Goal: Task Accomplishment & Management: Manage account settings

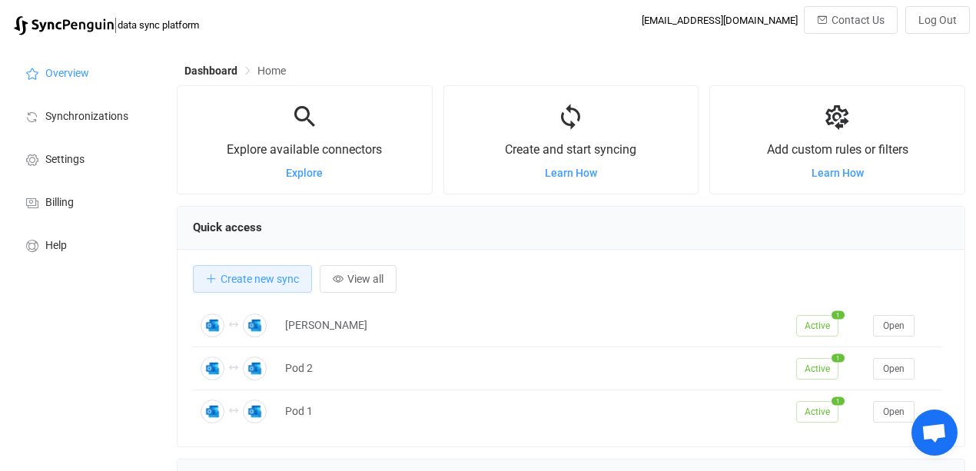
scroll to position [297, 788]
click at [83, 200] on li "Billing" at bounding box center [85, 201] width 154 height 43
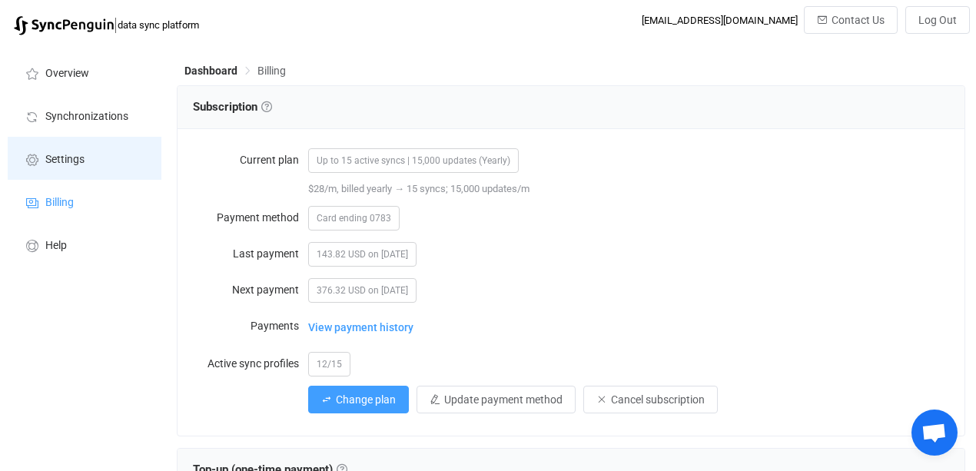
click at [80, 169] on li "Settings" at bounding box center [85, 158] width 154 height 43
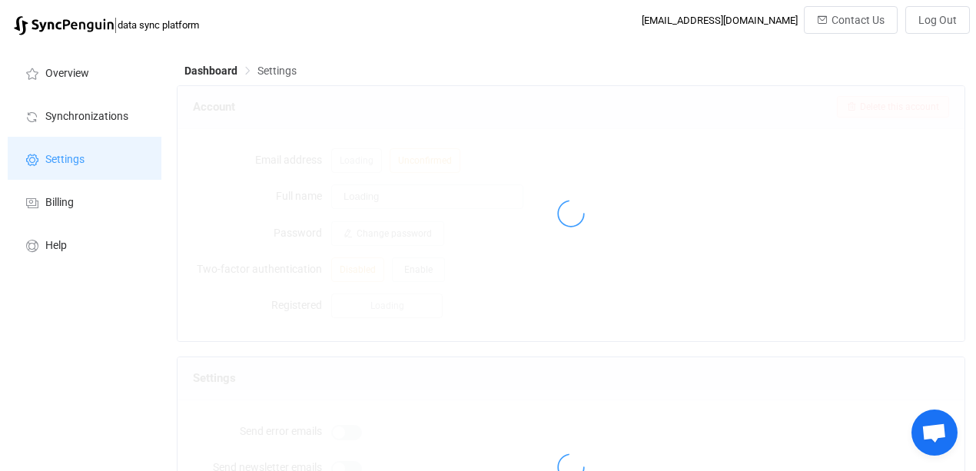
type input "ITC Admin"
type input "[EMAIL_ADDRESS][DOMAIN_NAME]"
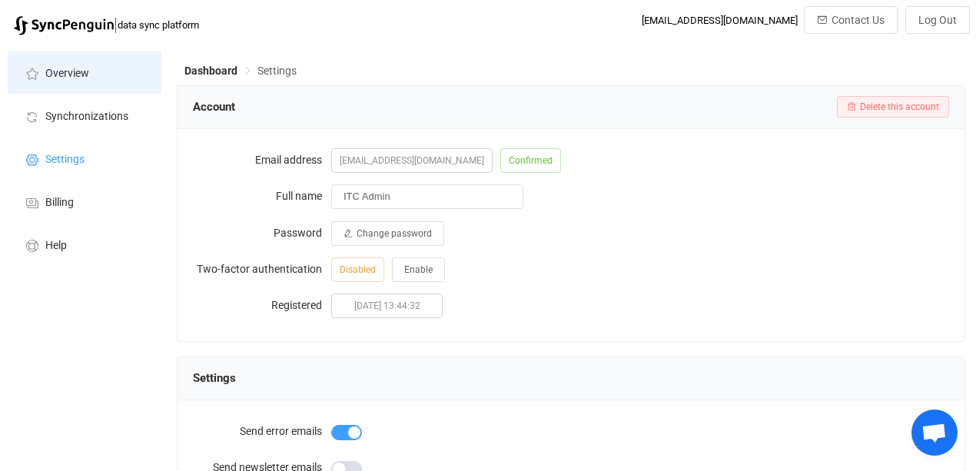
click at [68, 73] on span "Overview" at bounding box center [67, 74] width 44 height 12
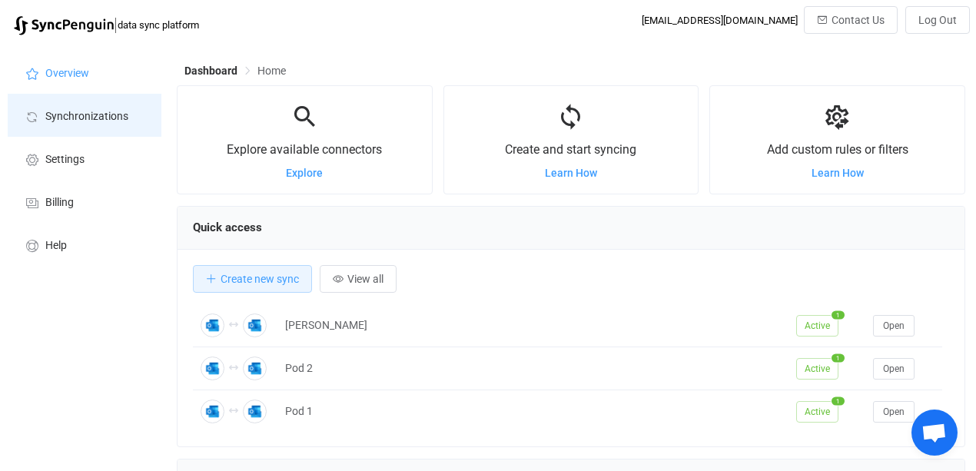
click at [89, 118] on span "Synchronizations" at bounding box center [86, 117] width 83 height 12
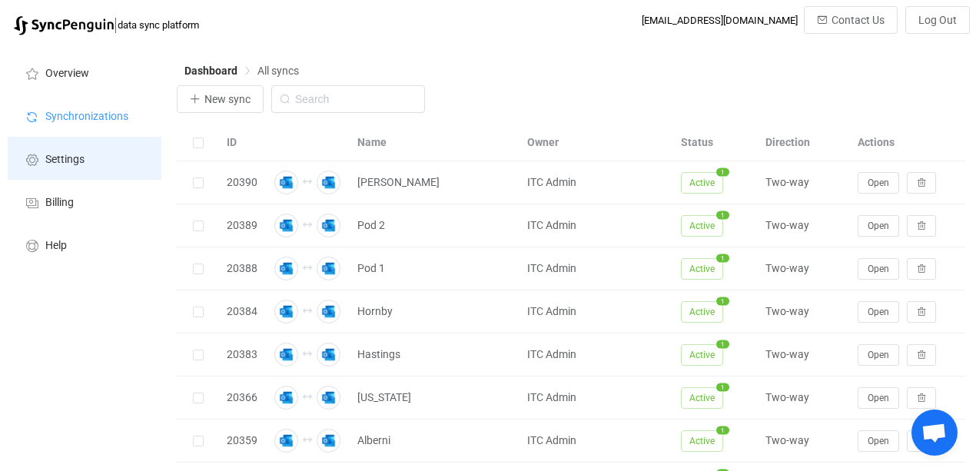
click at [63, 162] on span "Settings" at bounding box center [64, 160] width 39 height 12
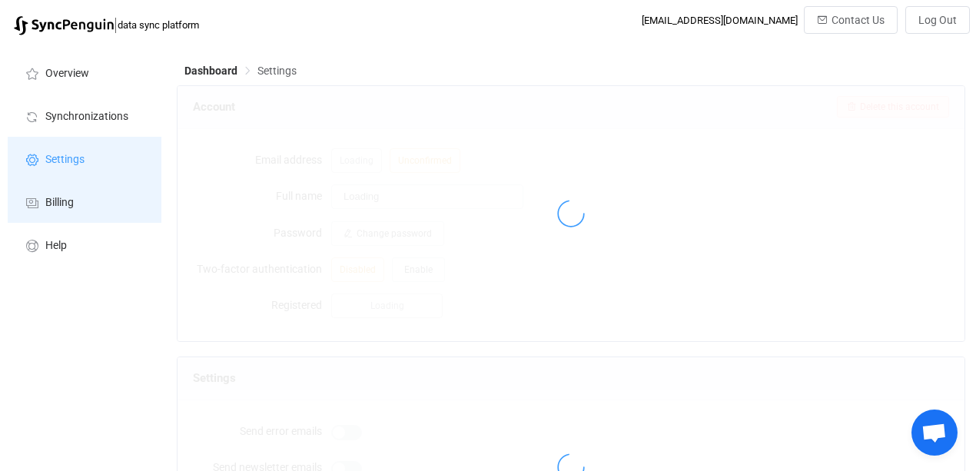
type input "ITC Admin"
type input "[EMAIL_ADDRESS][DOMAIN_NAME]"
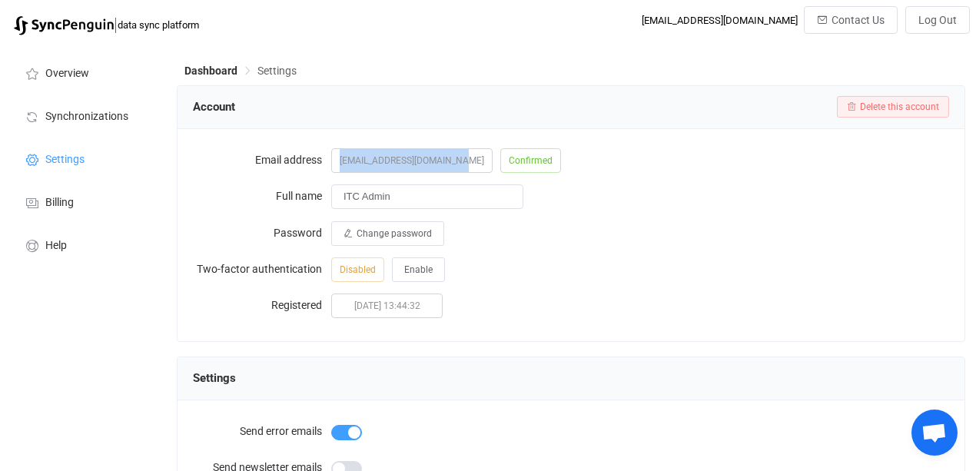
drag, startPoint x: 339, startPoint y: 160, endPoint x: 456, endPoint y: 163, distance: 117.6
click at [456, 163] on span "[EMAIL_ADDRESS][DOMAIN_NAME]" at bounding box center [411, 160] width 161 height 25
copy span "[EMAIL_ADDRESS][DOMAIN_NAME]"
click at [383, 160] on span "[EMAIL_ADDRESS][DOMAIN_NAME]" at bounding box center [411, 160] width 161 height 25
click at [366, 166] on span "[EMAIL_ADDRESS][DOMAIN_NAME]" at bounding box center [411, 160] width 161 height 25
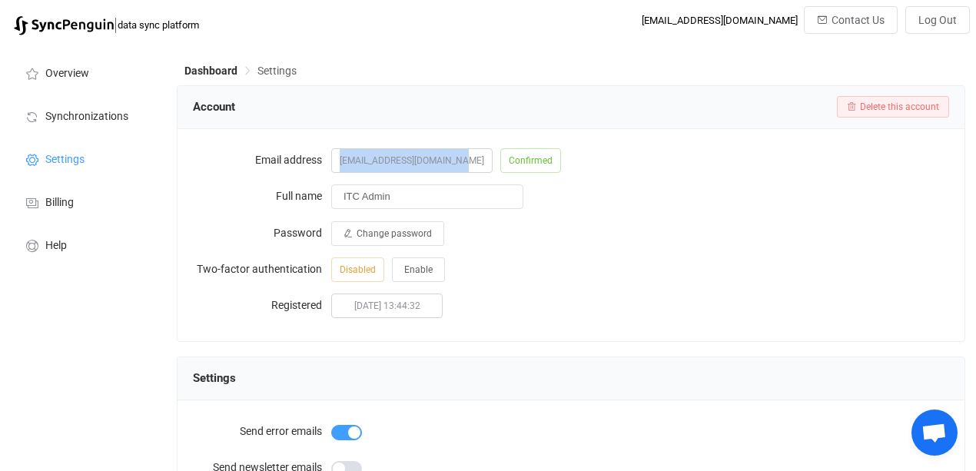
drag, startPoint x: 336, startPoint y: 158, endPoint x: 472, endPoint y: 167, distance: 136.3
click at [472, 167] on div "[EMAIL_ADDRESS][DOMAIN_NAME] Confirmed" at bounding box center [640, 159] width 618 height 31
copy span "[EMAIL_ADDRESS][DOMAIN_NAME]"
